Goal: Find specific page/section

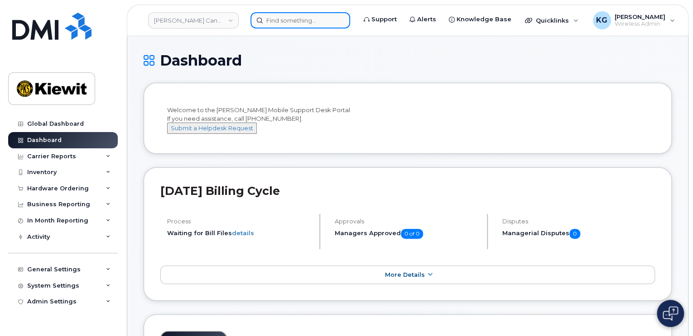
click at [281, 17] on input at bounding box center [300, 20] width 100 height 16
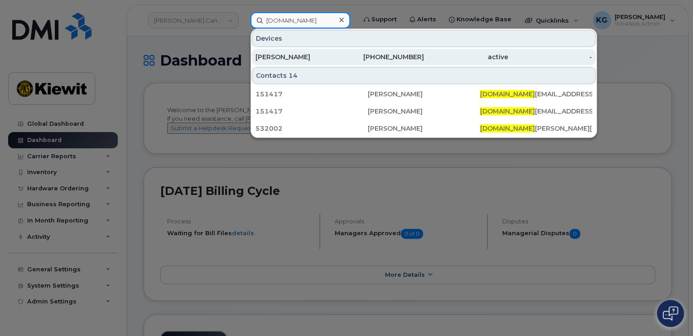
type input "Alexander.sa"
click at [289, 56] on div "Alex Savides" at bounding box center [297, 57] width 84 height 9
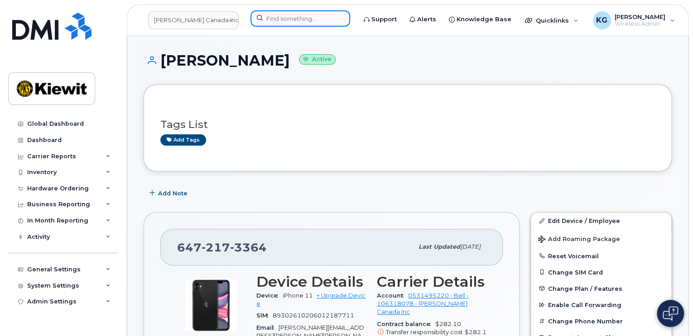
click at [279, 18] on input at bounding box center [300, 18] width 100 height 16
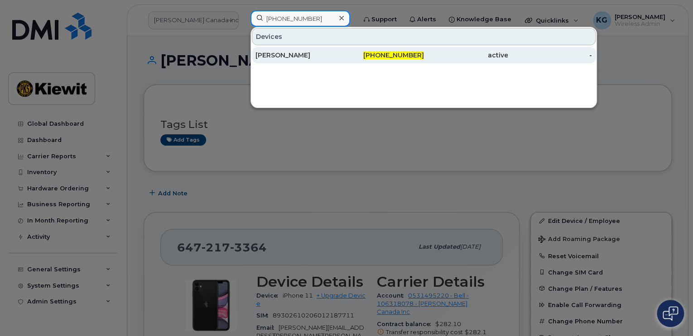
type input "[PHONE_NUMBER]"
click at [318, 52] on div "[PERSON_NAME]" at bounding box center [297, 55] width 84 height 9
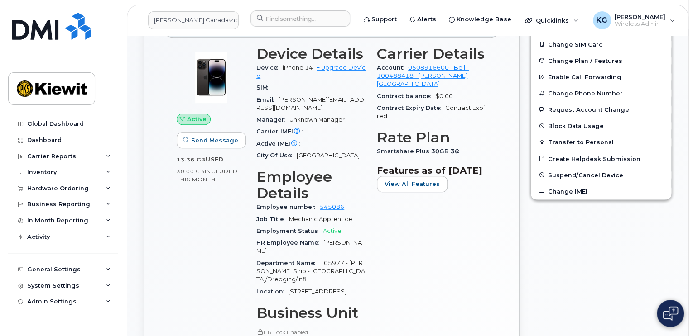
scroll to position [226, 0]
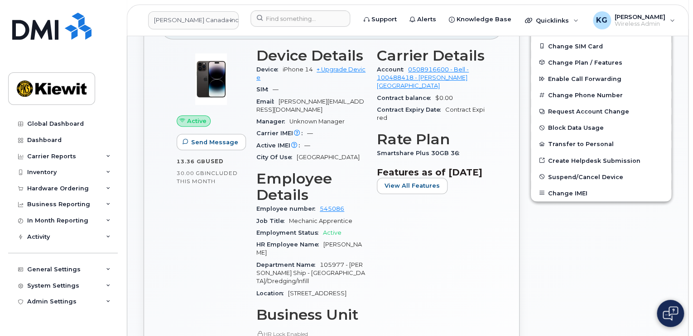
click at [590, 262] on div "Edit Device / Employee Add Roaming Package Reset Voicemail Change SIM Card Chan…" at bounding box center [601, 249] width 152 height 537
